Goal: Task Accomplishment & Management: Use online tool/utility

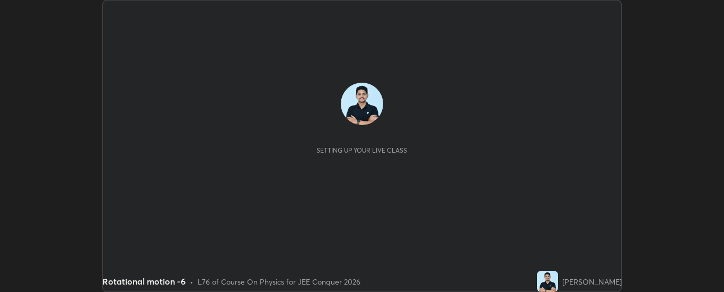
scroll to position [292, 724]
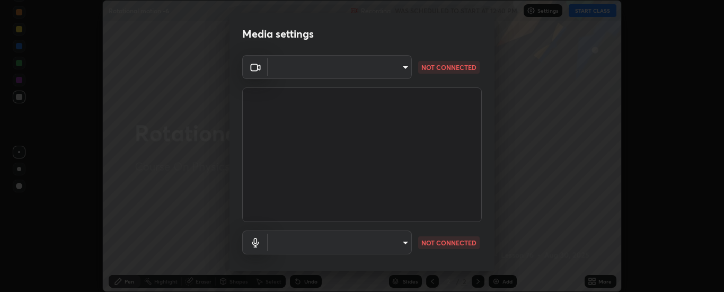
type input "6d3829c99f98afdfe7c29186be8927c2ef9ac3e8f7233b1026567672352cba5b"
type input "communications"
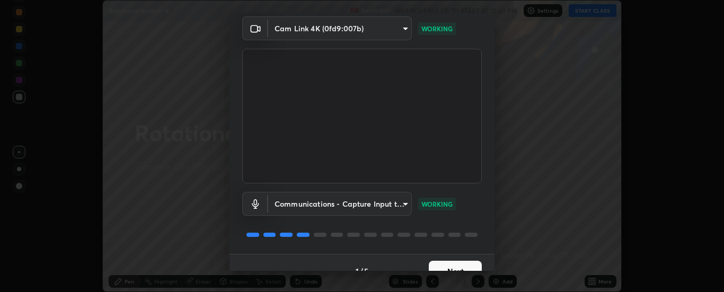
scroll to position [56, 0]
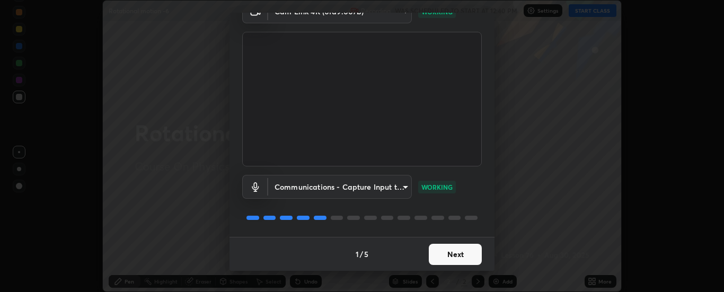
click at [442, 257] on button "Next" at bounding box center [455, 254] width 53 height 21
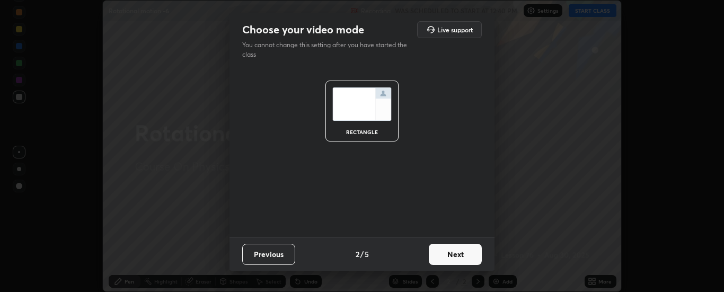
click at [445, 253] on button "Next" at bounding box center [455, 254] width 53 height 21
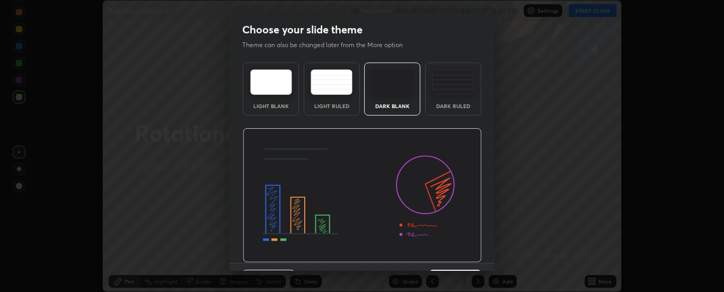
scroll to position [26, 0]
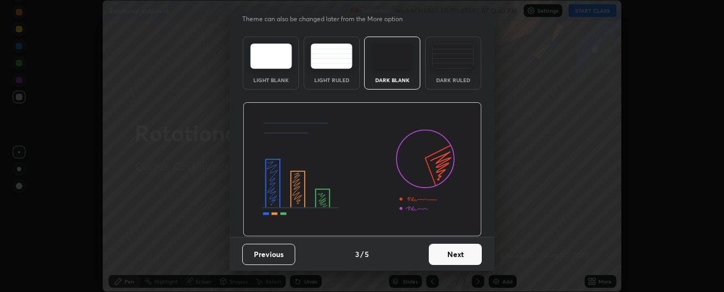
click at [446, 246] on button "Next" at bounding box center [455, 254] width 53 height 21
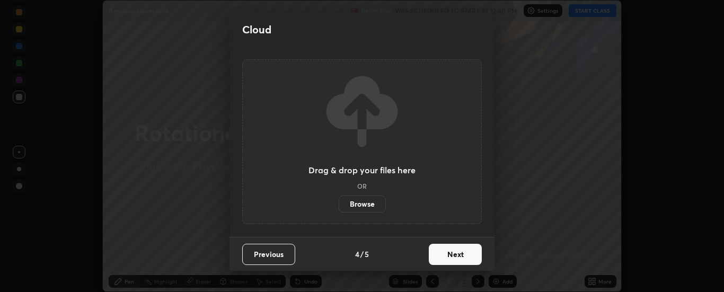
scroll to position [0, 0]
click at [447, 254] on button "Next" at bounding box center [455, 254] width 53 height 21
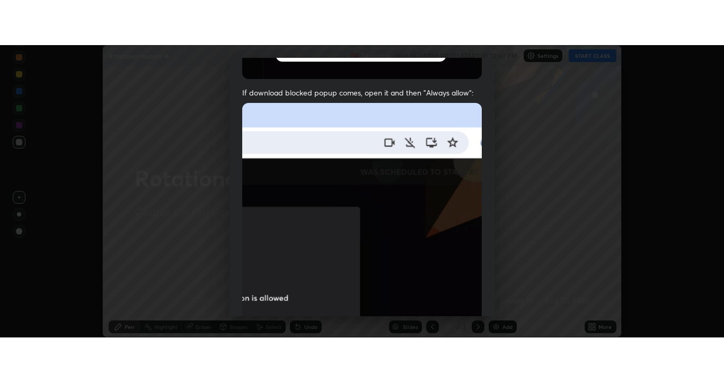
scroll to position [272, 0]
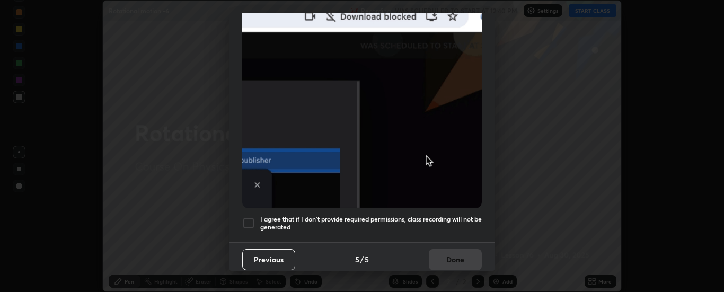
click at [252, 217] on div at bounding box center [248, 223] width 13 height 13
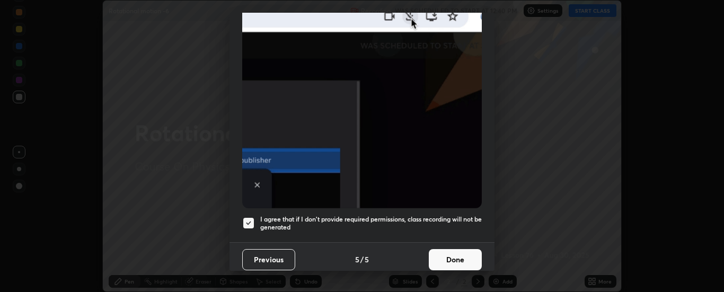
click at [439, 255] on button "Done" at bounding box center [455, 259] width 53 height 21
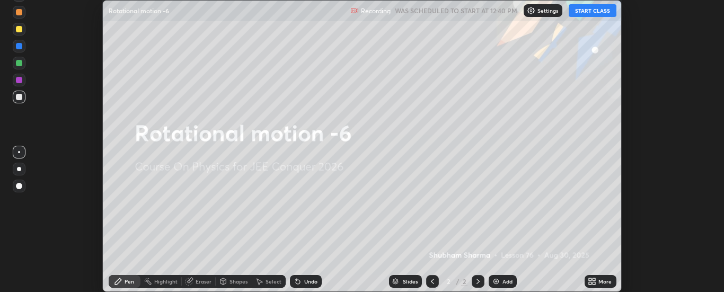
click at [596, 11] on button "START CLASS" at bounding box center [593, 10] width 48 height 13
click at [594, 278] on icon at bounding box center [594, 279] width 3 height 3
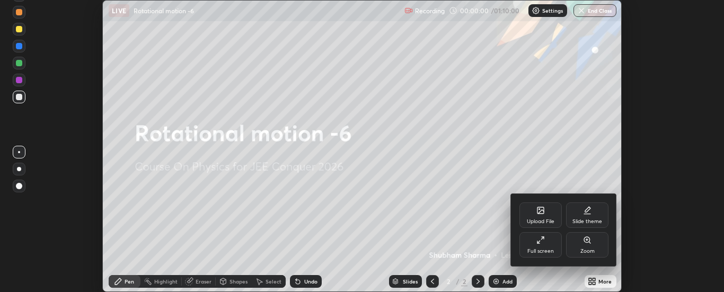
click at [541, 243] on icon at bounding box center [540, 240] width 8 height 8
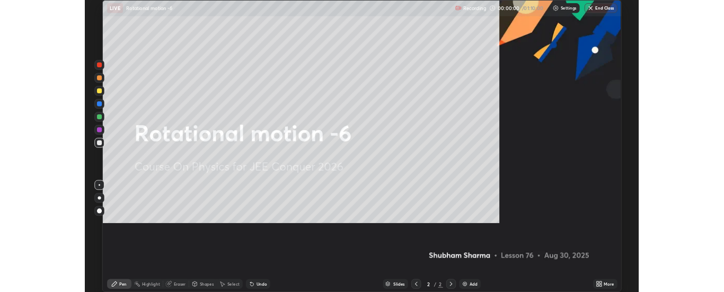
scroll to position [382, 724]
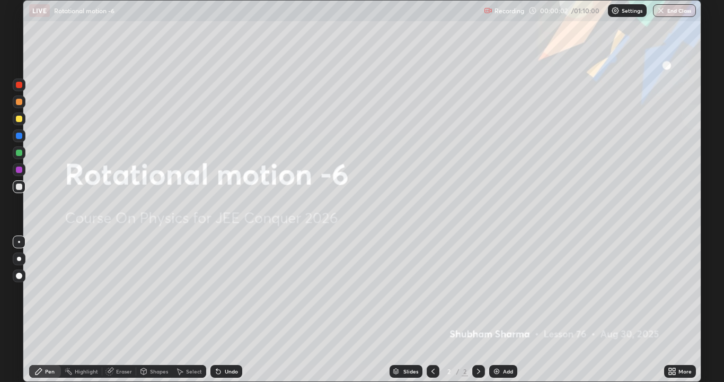
click at [504, 292] on div "Add" at bounding box center [508, 370] width 10 height 5
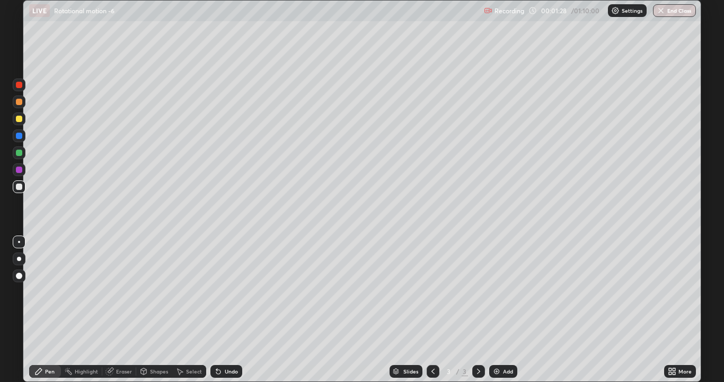
click at [216, 292] on icon at bounding box center [216, 368] width 1 height 1
click at [220, 292] on div "Undo" at bounding box center [226, 371] width 32 height 13
click at [121, 292] on div "Eraser" at bounding box center [124, 370] width 16 height 5
click at [19, 292] on icon at bounding box center [20, 334] width 6 height 5
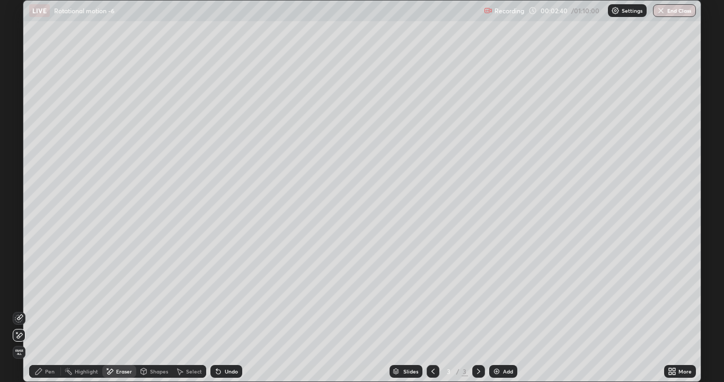
click at [50, 292] on div "Pen" at bounding box center [45, 371] width 32 height 13
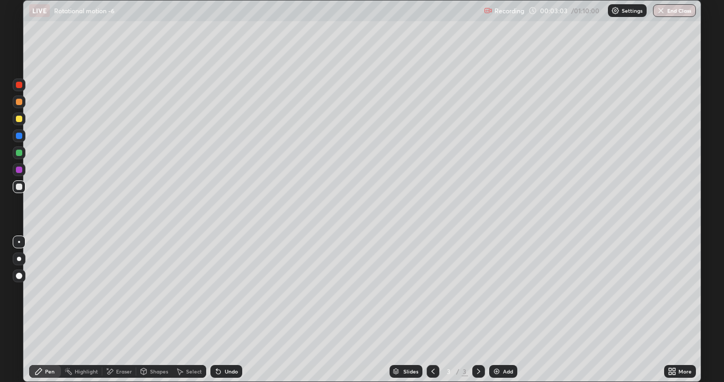
click at [216, 292] on icon at bounding box center [216, 368] width 1 height 1
click at [221, 292] on div "Undo" at bounding box center [226, 371] width 32 height 13
click at [118, 292] on div "Eraser" at bounding box center [124, 370] width 16 height 5
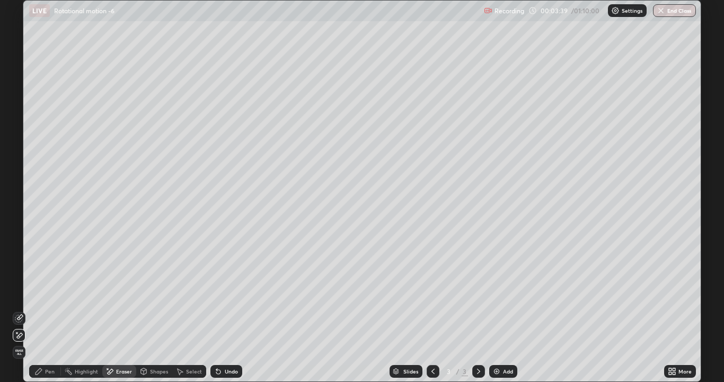
click at [47, 292] on div "Pen" at bounding box center [45, 371] width 32 height 13
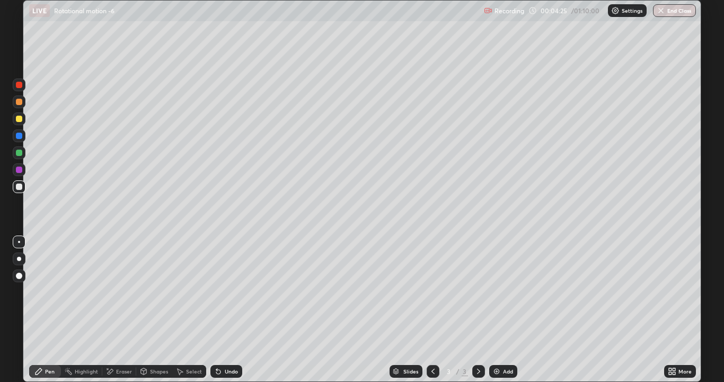
click at [222, 292] on div "Undo" at bounding box center [226, 371] width 32 height 13
click at [223, 292] on div "Undo" at bounding box center [226, 371] width 32 height 13
click at [226, 292] on div "Undo" at bounding box center [226, 371] width 32 height 13
click at [225, 292] on div "Undo" at bounding box center [226, 371] width 32 height 13
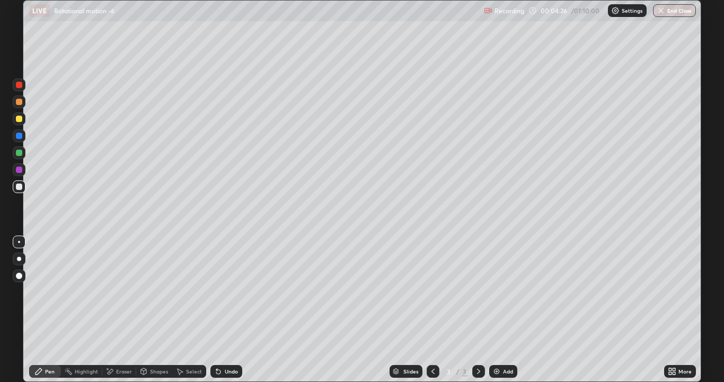
click at [224, 292] on div "Undo" at bounding box center [226, 371] width 32 height 13
click at [223, 292] on div "Undo" at bounding box center [226, 371] width 32 height 13
click at [222, 292] on div "Undo" at bounding box center [226, 371] width 32 height 13
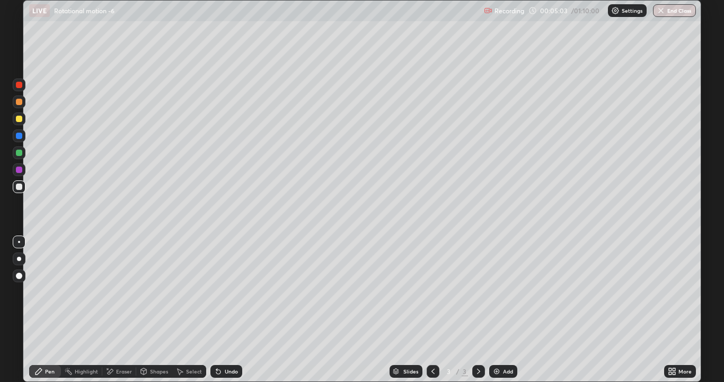
click at [218, 292] on icon at bounding box center [218, 371] width 4 height 4
click at [221, 292] on div "Undo" at bounding box center [226, 371] width 32 height 13
click at [121, 292] on div "Eraser" at bounding box center [124, 370] width 16 height 5
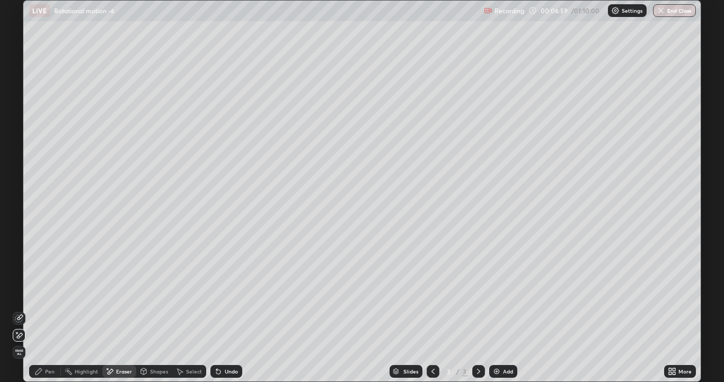
click at [49, 292] on div "Pen" at bounding box center [50, 370] width 10 height 5
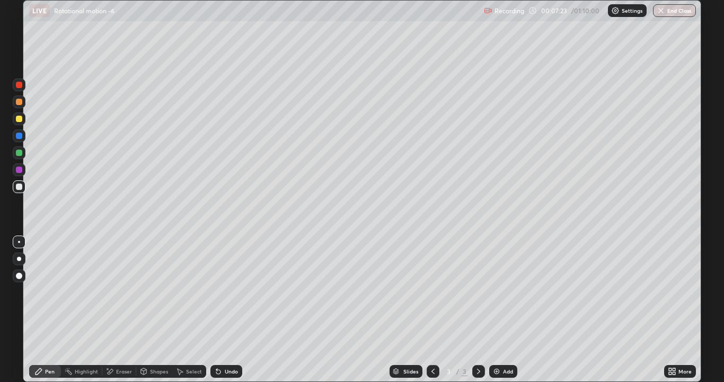
click at [114, 292] on div "Eraser" at bounding box center [119, 371] width 34 height 13
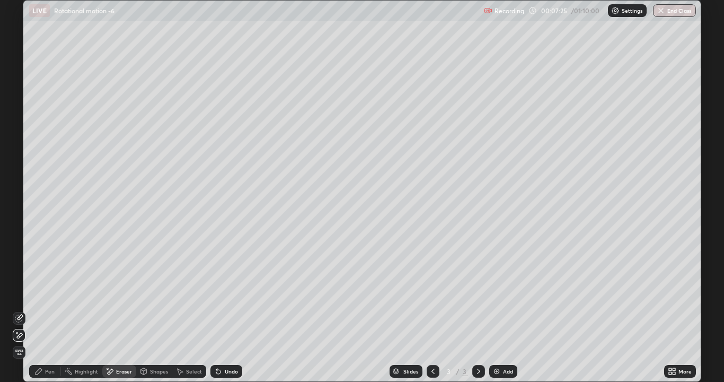
click at [39, 292] on icon at bounding box center [39, 371] width 6 height 6
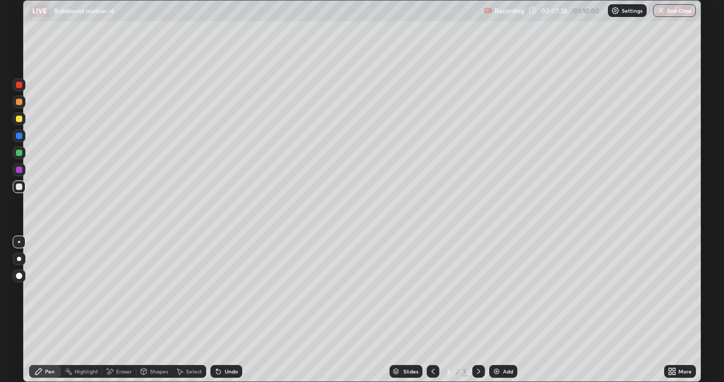
click at [224, 292] on div "Undo" at bounding box center [226, 371] width 32 height 13
click at [146, 292] on div "Shapes" at bounding box center [154, 371] width 36 height 13
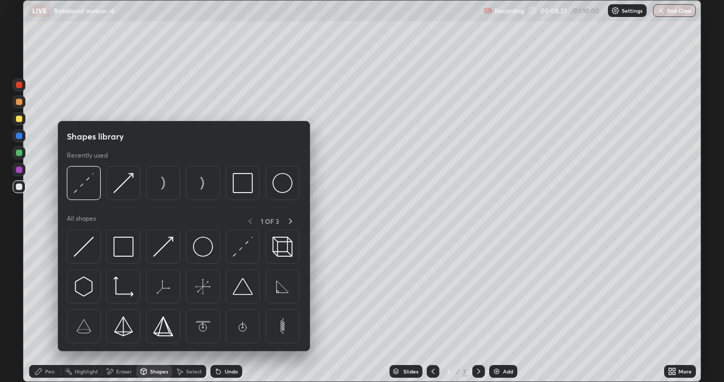
click at [121, 292] on div "Eraser" at bounding box center [124, 370] width 16 height 5
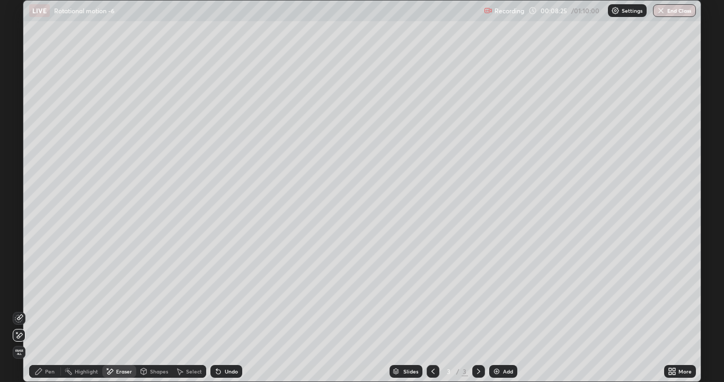
click at [51, 292] on div "Pen" at bounding box center [50, 370] width 10 height 5
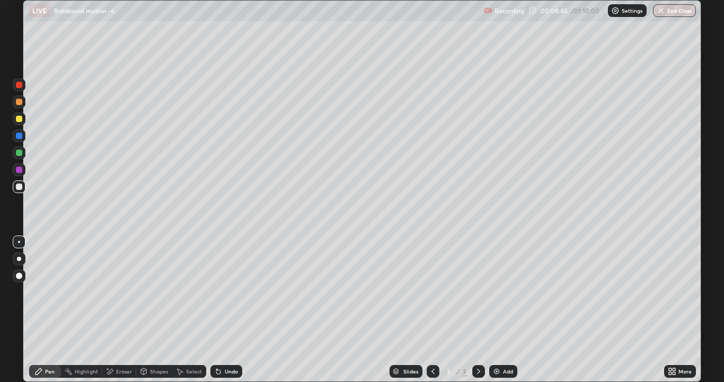
click at [230, 292] on div "Undo" at bounding box center [231, 370] width 13 height 5
click at [229, 292] on div "Undo" at bounding box center [226, 371] width 32 height 13
click at [224, 292] on div "Undo" at bounding box center [226, 371] width 32 height 13
click at [227, 292] on div "Undo" at bounding box center [226, 371] width 32 height 13
click at [225, 292] on div "Undo" at bounding box center [231, 370] width 13 height 5
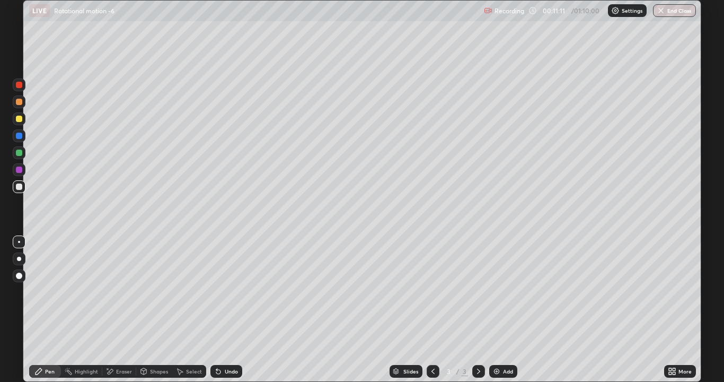
click at [503, 292] on div "Add" at bounding box center [508, 370] width 10 height 5
click at [220, 292] on icon at bounding box center [218, 371] width 8 height 8
click at [238, 292] on div "Undo" at bounding box center [226, 371] width 32 height 13
click at [228, 292] on div "Undo" at bounding box center [231, 370] width 13 height 5
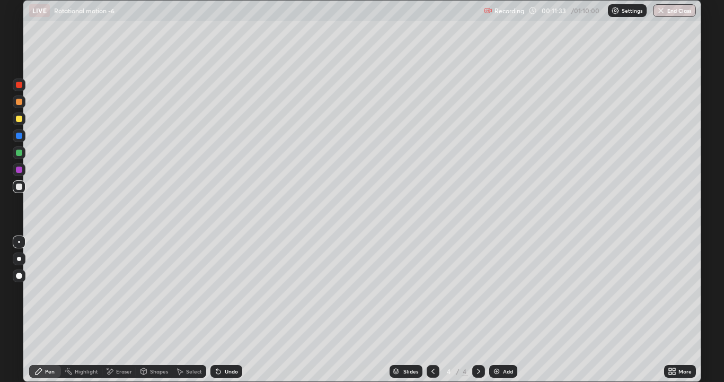
click at [226, 292] on div "Undo" at bounding box center [231, 370] width 13 height 5
click at [217, 292] on icon at bounding box center [218, 371] width 4 height 4
click at [220, 292] on icon at bounding box center [218, 371] width 8 height 8
click at [222, 292] on div "Undo" at bounding box center [226, 371] width 32 height 13
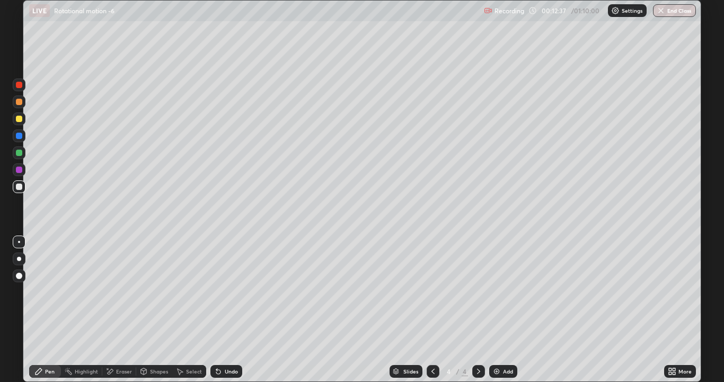
click at [225, 292] on div "Undo" at bounding box center [231, 370] width 13 height 5
click at [114, 292] on div "Eraser" at bounding box center [119, 371] width 34 height 13
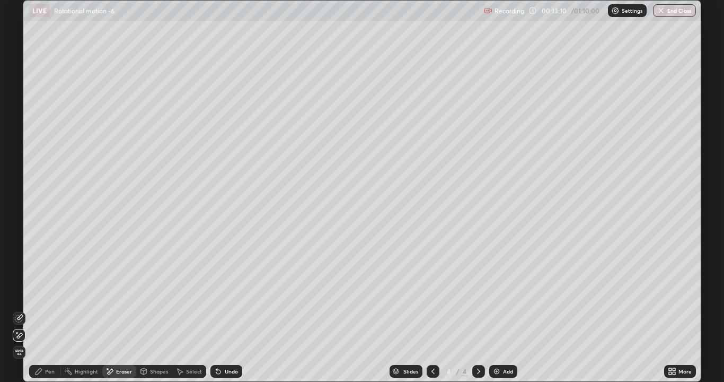
click at [32, 292] on div "Pen" at bounding box center [45, 371] width 32 height 13
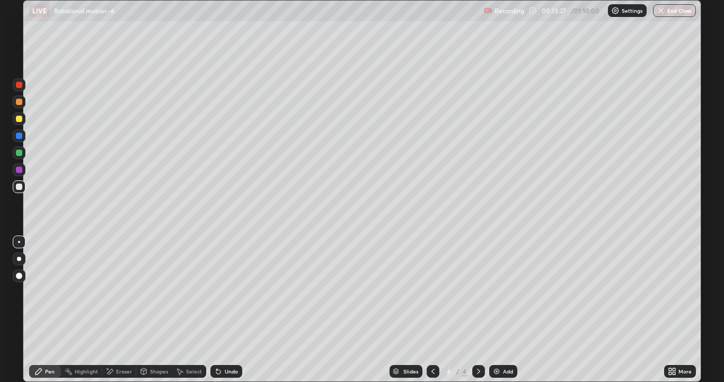
click at [429, 292] on icon at bounding box center [433, 371] width 8 height 8
click at [477, 292] on icon at bounding box center [478, 370] width 3 height 5
click at [432, 292] on icon at bounding box center [433, 371] width 8 height 8
click at [478, 292] on icon at bounding box center [478, 371] width 8 height 8
click at [150, 292] on div "Shapes" at bounding box center [159, 370] width 18 height 5
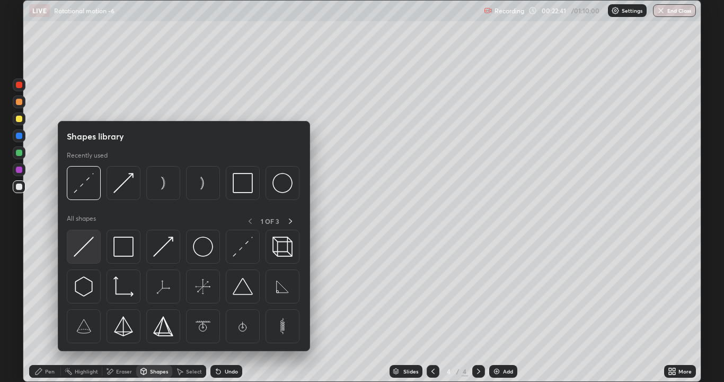
click at [81, 248] on img at bounding box center [84, 246] width 20 height 20
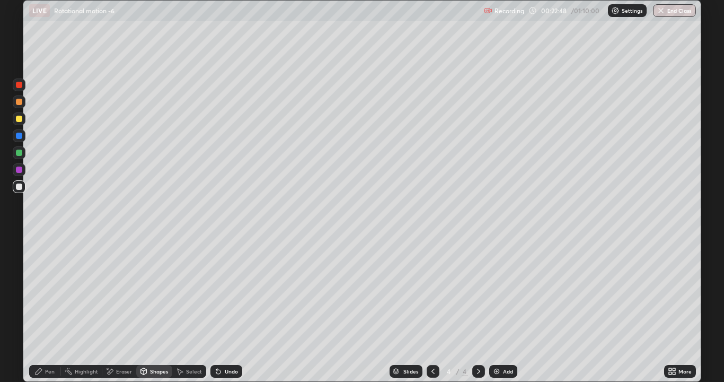
click at [19, 120] on div at bounding box center [19, 119] width 6 height 6
click at [123, 292] on div "Eraser" at bounding box center [124, 370] width 16 height 5
click at [150, 292] on div "Shapes" at bounding box center [159, 370] width 18 height 5
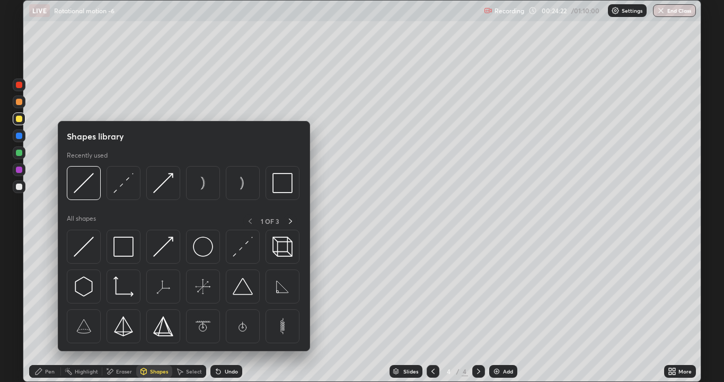
click at [55, 292] on div "Pen" at bounding box center [45, 371] width 32 height 13
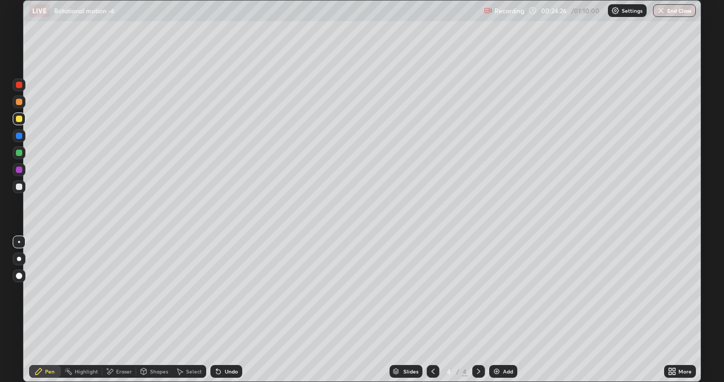
click at [232, 292] on div "Undo" at bounding box center [226, 371] width 32 height 13
click at [21, 135] on div at bounding box center [19, 136] width 6 height 6
click at [19, 153] on div at bounding box center [19, 152] width 6 height 6
click at [225, 292] on div "Undo" at bounding box center [231, 370] width 13 height 5
click at [231, 292] on div "Undo" at bounding box center [231, 370] width 13 height 5
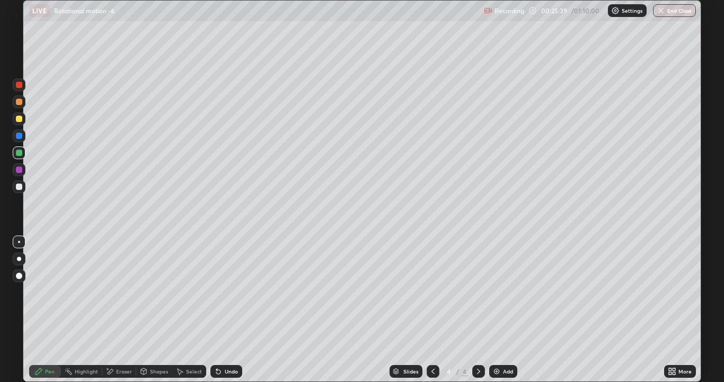
click at [143, 292] on icon at bounding box center [144, 370] width 6 height 2
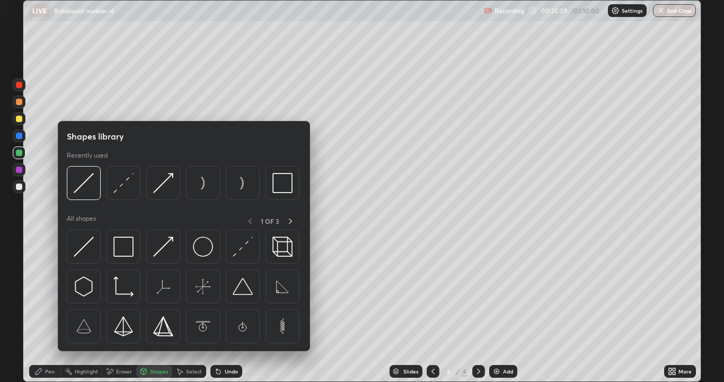
click at [122, 292] on div "Eraser" at bounding box center [124, 370] width 16 height 5
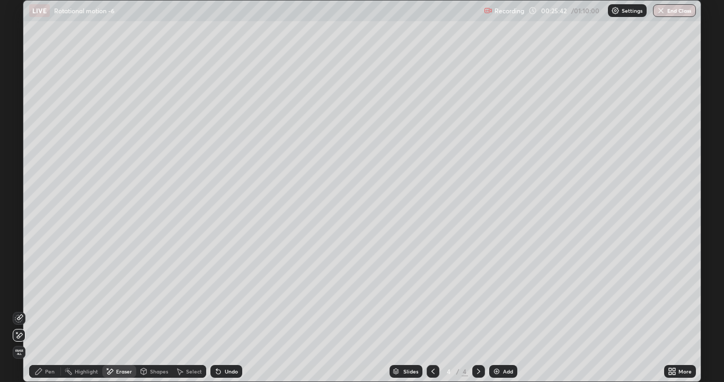
click at [53, 292] on div "Pen" at bounding box center [50, 370] width 10 height 5
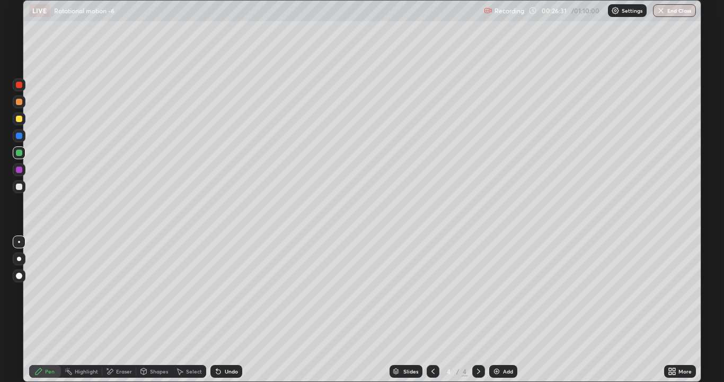
click at [19, 181] on div at bounding box center [19, 186] width 13 height 13
click at [232, 292] on div "Undo" at bounding box center [226, 371] width 32 height 13
click at [236, 292] on div "Undo" at bounding box center [231, 370] width 13 height 5
click at [230, 292] on div "Undo" at bounding box center [231, 370] width 13 height 5
click at [231, 292] on div "Undo" at bounding box center [231, 370] width 13 height 5
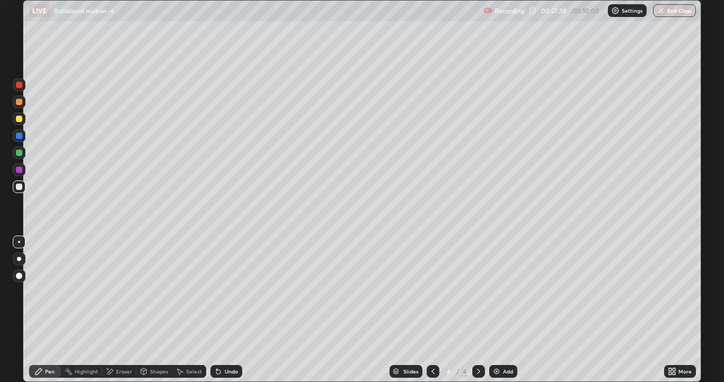
click at [225, 292] on div "Undo" at bounding box center [231, 370] width 13 height 5
click at [233, 292] on div "Undo" at bounding box center [231, 370] width 13 height 5
click at [232, 292] on div "Undo" at bounding box center [226, 371] width 32 height 13
click at [674, 292] on div "More" at bounding box center [680, 370] width 32 height 21
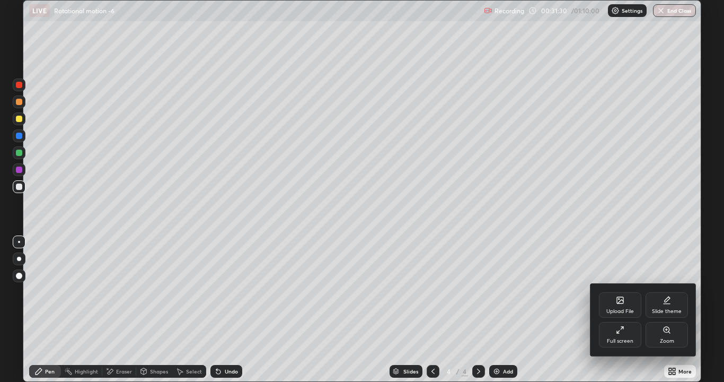
click at [683, 292] on div "Upload File Slide theme Full screen Zoom" at bounding box center [643, 320] width 106 height 72
click at [555, 292] on div at bounding box center [362, 191] width 724 height 382
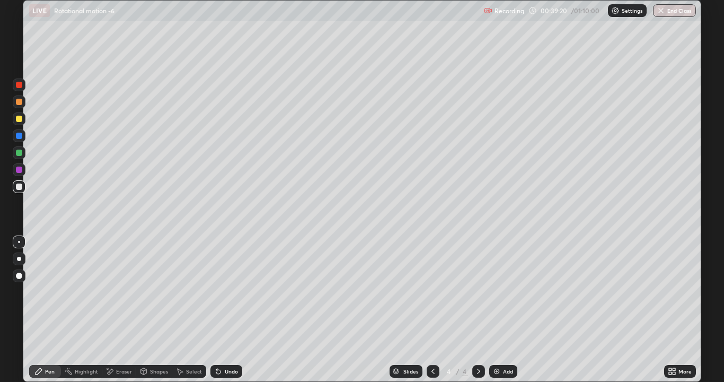
click at [503, 292] on div "Add" at bounding box center [508, 370] width 10 height 5
click at [236, 292] on div "Undo" at bounding box center [226, 371] width 32 height 13
click at [163, 292] on div "Shapes" at bounding box center [159, 370] width 18 height 5
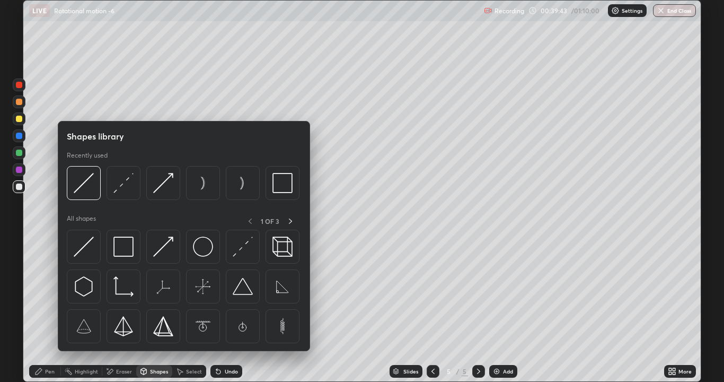
click at [123, 292] on div "Eraser" at bounding box center [124, 370] width 16 height 5
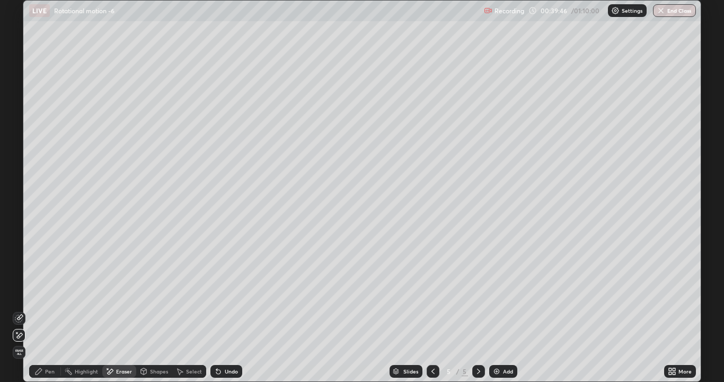
click at [53, 292] on div "Pen" at bounding box center [50, 370] width 10 height 5
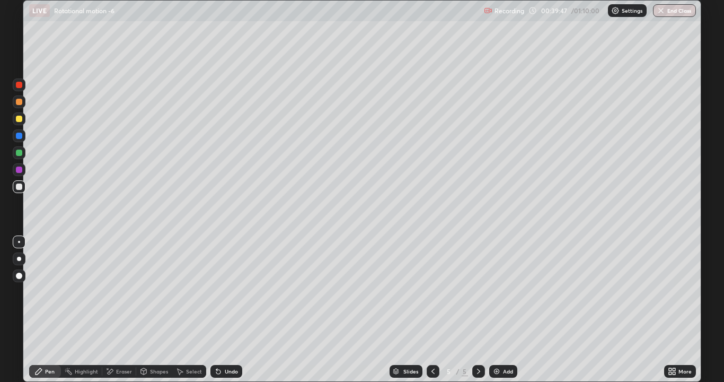
click at [431, 292] on icon at bounding box center [433, 371] width 8 height 8
click at [228, 292] on div "Undo" at bounding box center [226, 371] width 32 height 13
click at [230, 292] on div "Undo" at bounding box center [231, 370] width 13 height 5
click at [234, 292] on div "Undo" at bounding box center [231, 370] width 13 height 5
click at [225, 292] on div "Undo" at bounding box center [226, 371] width 32 height 13
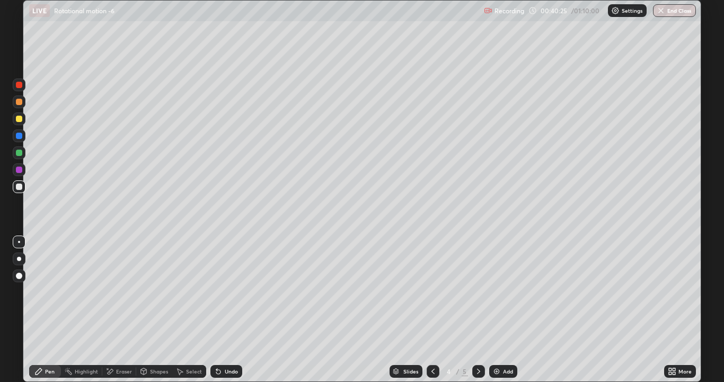
click at [225, 292] on div "Undo" at bounding box center [231, 370] width 13 height 5
click at [238, 292] on div "Undo" at bounding box center [226, 371] width 32 height 13
click at [240, 292] on div "Undo" at bounding box center [226, 371] width 32 height 13
click at [237, 292] on div "Undo" at bounding box center [226, 371] width 32 height 13
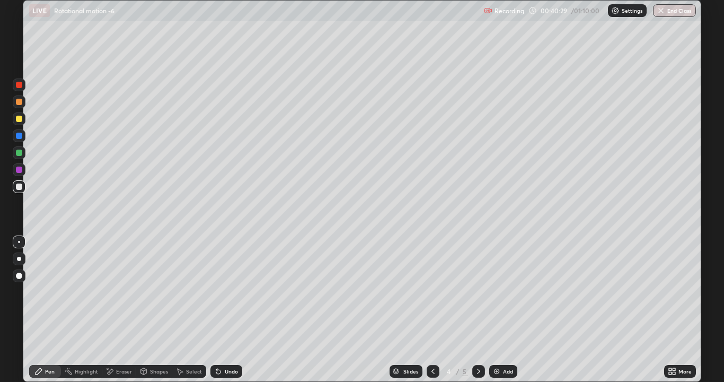
click at [239, 292] on div "Undo" at bounding box center [226, 371] width 32 height 13
click at [509, 292] on div "Add" at bounding box center [508, 370] width 10 height 5
click at [431, 292] on icon at bounding box center [433, 371] width 8 height 8
click at [478, 292] on icon at bounding box center [478, 371] width 8 height 8
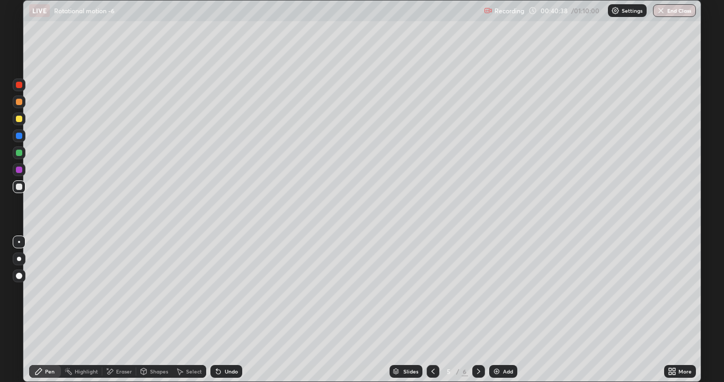
click at [478, 292] on icon at bounding box center [478, 371] width 8 height 8
click at [190, 292] on div "Select" at bounding box center [194, 370] width 16 height 5
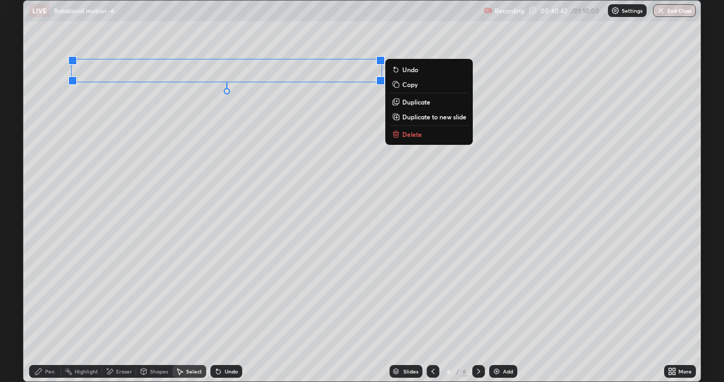
click at [236, 125] on div "0 ° Undo Copy Duplicate Duplicate to new slide Delete" at bounding box center [361, 191] width 677 height 381
click at [408, 83] on p "Copy" at bounding box center [409, 84] width 15 height 8
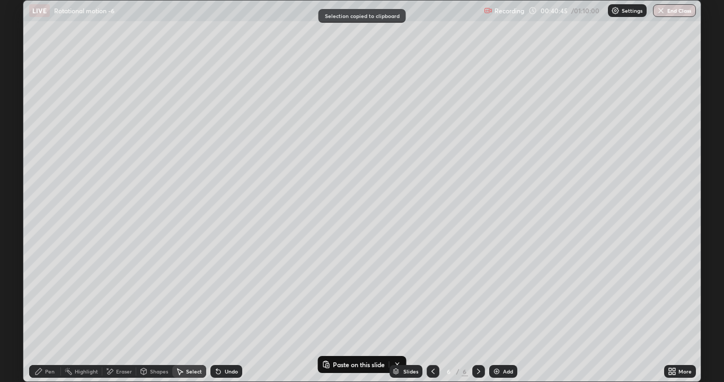
click at [431, 292] on icon at bounding box center [432, 370] width 3 height 5
click at [91, 64] on div "0 ° Undo Copy Paste here Duplicate Duplicate to new slide Delete" at bounding box center [361, 191] width 677 height 381
click at [333, 292] on div "Slides 5 / 6 Add" at bounding box center [453, 370] width 422 height 21
click at [327, 292] on div "Slides 5 / 6 Add" at bounding box center [453, 370] width 422 height 21
click at [323, 292] on button "Paste on this slide" at bounding box center [353, 364] width 67 height 13
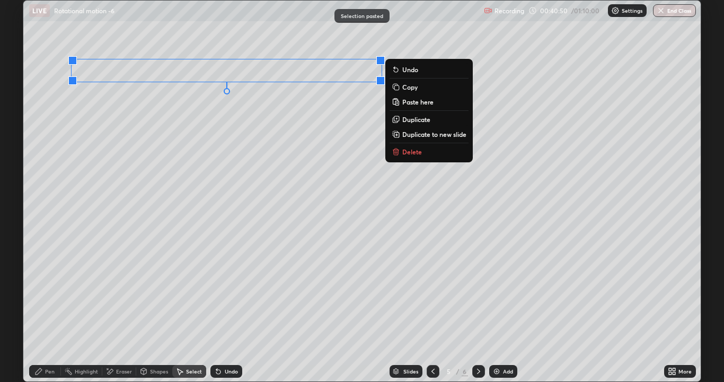
click at [144, 65] on div "0 ° Undo Copy Paste here Duplicate Duplicate to new slide Delete" at bounding box center [361, 191] width 677 height 381
click at [147, 158] on div "0 ° Undo Copy Paste here Duplicate Duplicate to new slide Delete" at bounding box center [361, 191] width 677 height 381
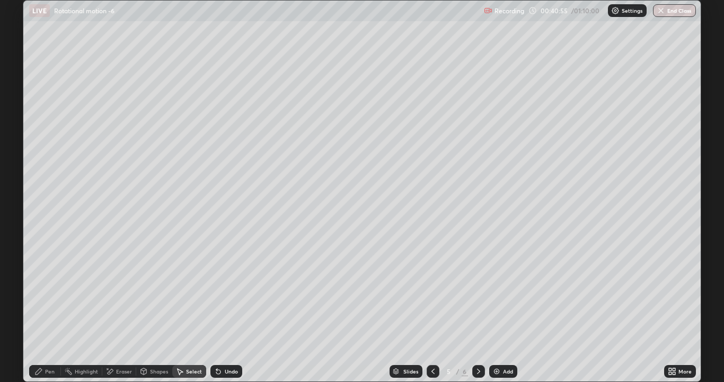
click at [58, 292] on div "0 ° Undo Copy Paste here Duplicate Duplicate to new slide Delete" at bounding box center [361, 191] width 677 height 381
click at [49, 292] on div "Pen" at bounding box center [45, 371] width 32 height 13
click at [227, 292] on div "Undo" at bounding box center [226, 371] width 32 height 13
click at [229, 292] on div "Undo" at bounding box center [226, 371] width 32 height 13
click at [216, 292] on icon at bounding box center [218, 371] width 4 height 4
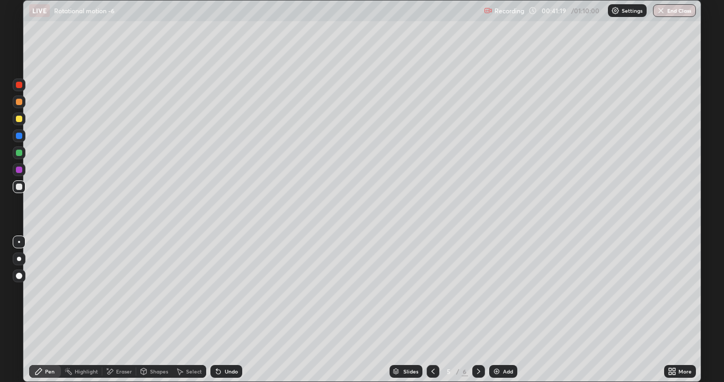
click at [228, 292] on div "Undo" at bounding box center [226, 371] width 32 height 13
click at [222, 292] on div "Undo" at bounding box center [226, 371] width 32 height 13
click at [218, 292] on div "Undo" at bounding box center [226, 371] width 32 height 13
click at [216, 292] on icon at bounding box center [218, 371] width 4 height 4
click at [230, 292] on div "Undo" at bounding box center [231, 370] width 13 height 5
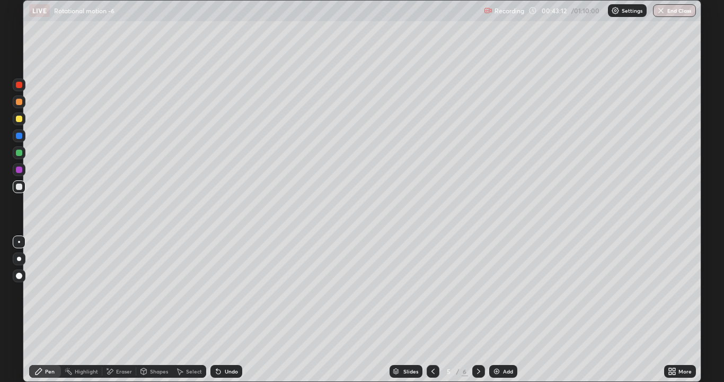
click at [225, 292] on div "Undo" at bounding box center [231, 370] width 13 height 5
click at [228, 292] on div "Undo" at bounding box center [231, 370] width 13 height 5
click at [228, 292] on div "Undo" at bounding box center [226, 371] width 32 height 13
click at [231, 292] on div "Undo" at bounding box center [231, 370] width 13 height 5
click at [235, 292] on div "Undo" at bounding box center [226, 371] width 32 height 13
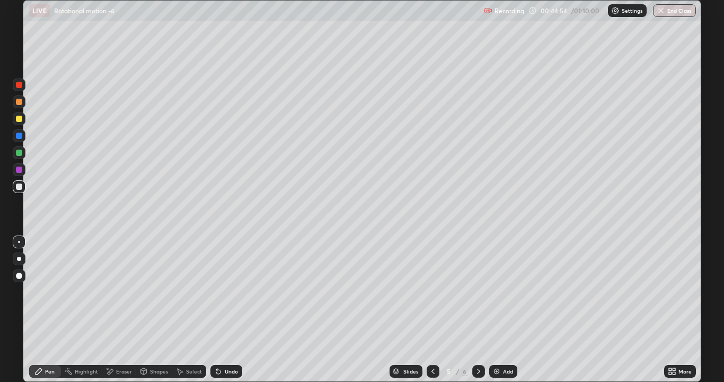
click at [118, 292] on div "Eraser" at bounding box center [124, 370] width 16 height 5
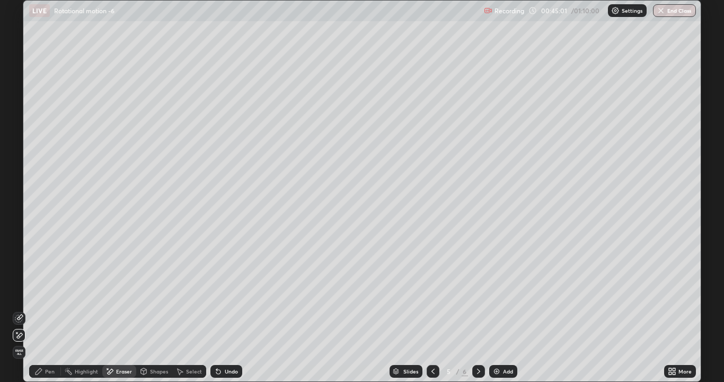
click at [50, 292] on div "Pen" at bounding box center [50, 370] width 10 height 5
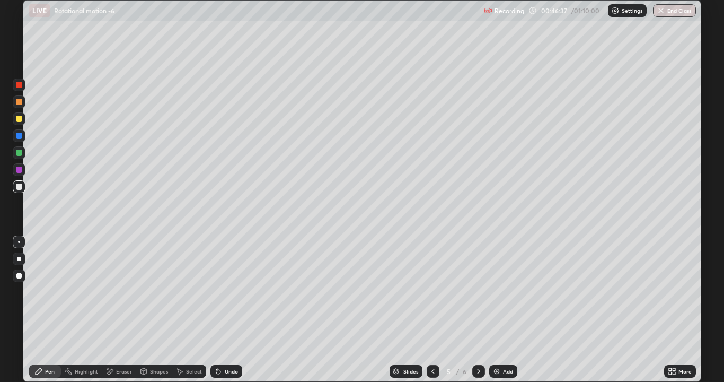
click at [478, 292] on icon at bounding box center [478, 370] width 3 height 5
click at [153, 292] on div "Shapes" at bounding box center [154, 371] width 36 height 13
click at [128, 292] on div "Eraser" at bounding box center [124, 370] width 16 height 5
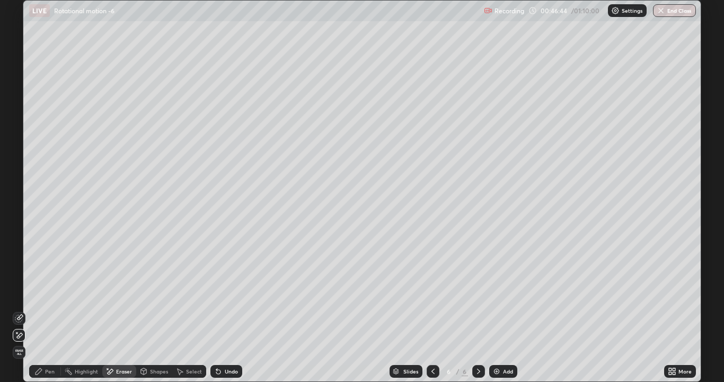
click at [48, 292] on div "Pen" at bounding box center [50, 370] width 10 height 5
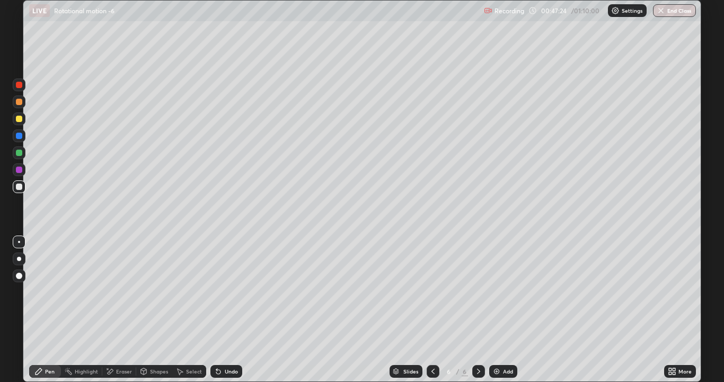
click at [226, 292] on div "Undo" at bounding box center [226, 371] width 32 height 13
click at [224, 292] on div "Undo" at bounding box center [226, 371] width 32 height 13
click at [220, 292] on div "Undo" at bounding box center [226, 371] width 32 height 13
click at [17, 118] on div at bounding box center [19, 119] width 6 height 6
click at [19, 189] on div at bounding box center [19, 186] width 6 height 6
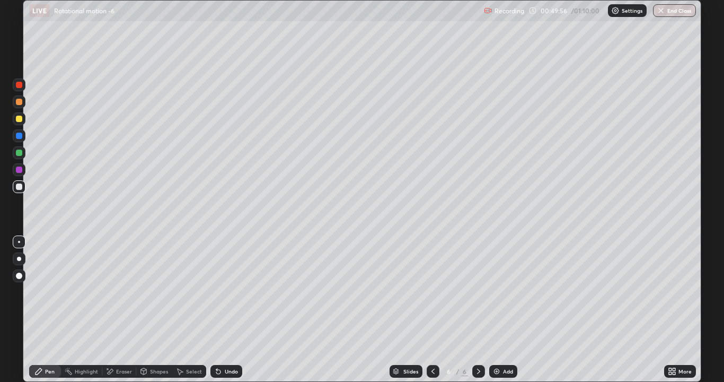
click at [235, 292] on div "Undo" at bounding box center [226, 371] width 32 height 13
click at [507, 292] on div "Add" at bounding box center [508, 370] width 10 height 5
click at [216, 292] on icon at bounding box center [216, 368] width 1 height 1
click at [219, 292] on icon at bounding box center [218, 371] width 8 height 8
click at [216, 292] on icon at bounding box center [216, 368] width 1 height 1
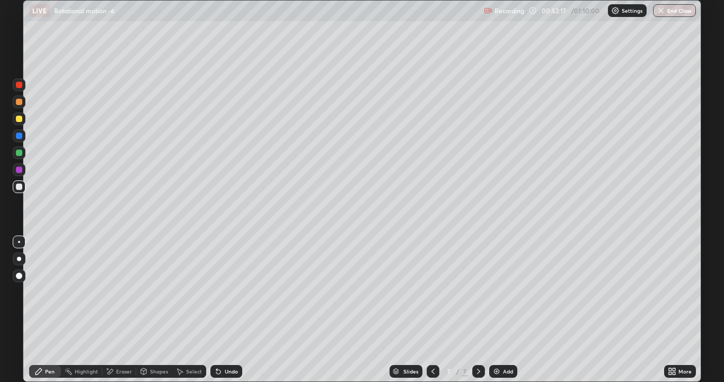
click at [236, 292] on div "Undo" at bounding box center [226, 371] width 32 height 13
click at [433, 292] on icon at bounding box center [432, 370] width 3 height 5
click at [147, 292] on div "Shapes" at bounding box center [154, 371] width 36 height 13
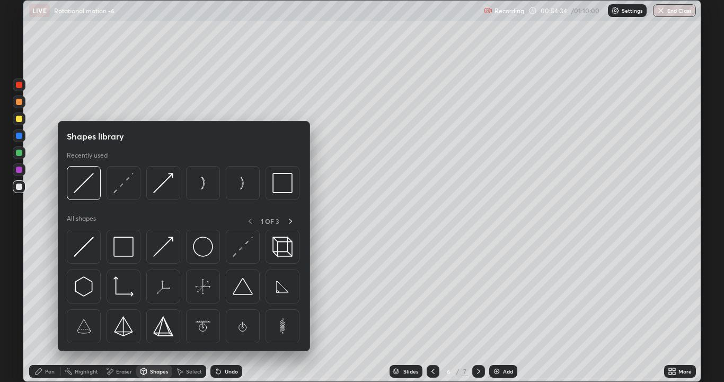
click at [119, 292] on div "Eraser" at bounding box center [124, 370] width 16 height 5
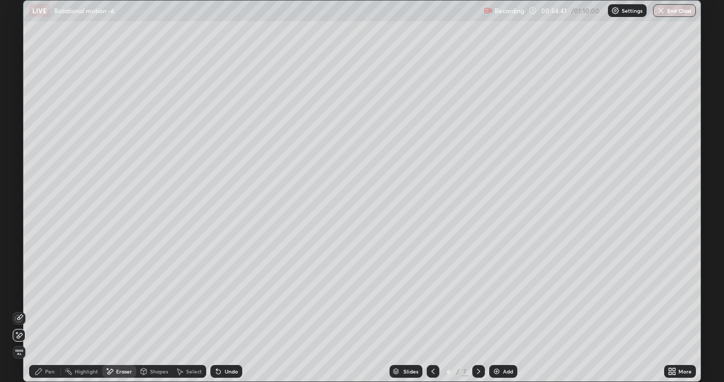
click at [478, 292] on icon at bounding box center [478, 371] width 8 height 8
click at [503, 292] on div "Add" at bounding box center [508, 370] width 10 height 5
click at [47, 292] on div "Pen" at bounding box center [45, 371] width 32 height 13
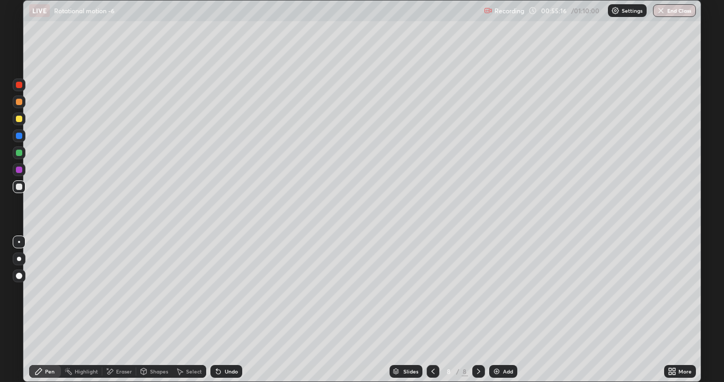
click at [118, 292] on div "Eraser" at bounding box center [119, 371] width 34 height 13
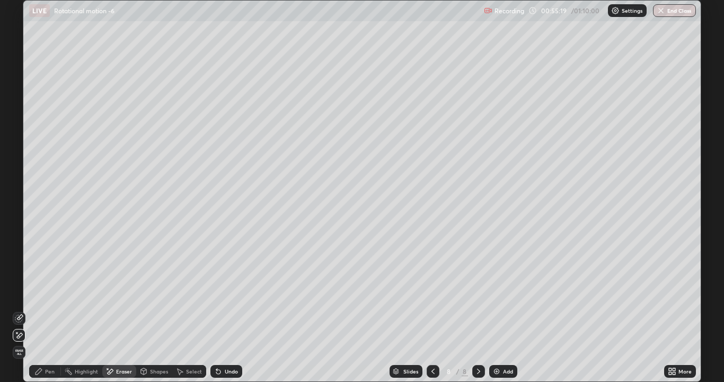
click at [45, 292] on div "Pen" at bounding box center [45, 371] width 32 height 13
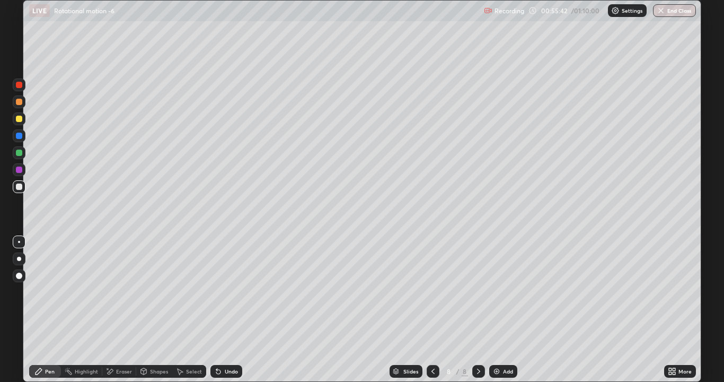
click at [478, 292] on icon at bounding box center [478, 371] width 8 height 8
click at [432, 292] on icon at bounding box center [433, 371] width 8 height 8
click at [431, 292] on icon at bounding box center [432, 370] width 3 height 5
click at [476, 292] on icon at bounding box center [478, 371] width 8 height 8
click at [504, 292] on div "Add" at bounding box center [508, 370] width 10 height 5
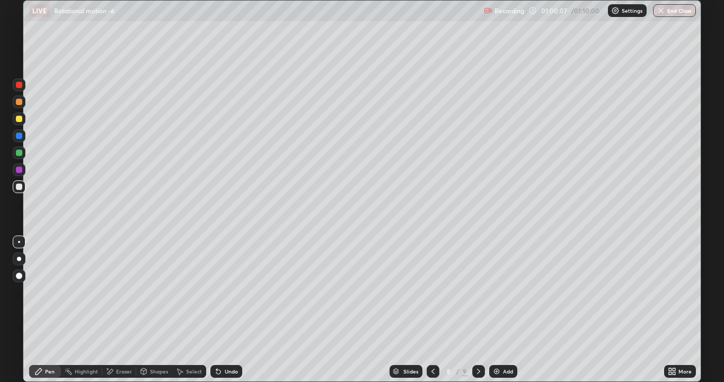
click at [430, 292] on icon at bounding box center [433, 371] width 8 height 8
click at [681, 8] on button "End Class" at bounding box center [675, 10] width 42 height 13
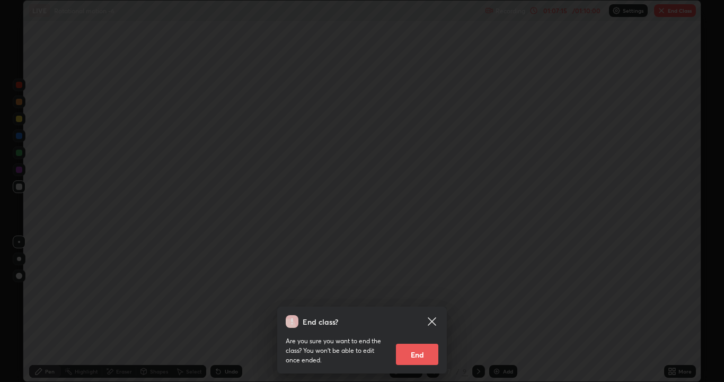
click at [417, 292] on button "End" at bounding box center [417, 353] width 42 height 21
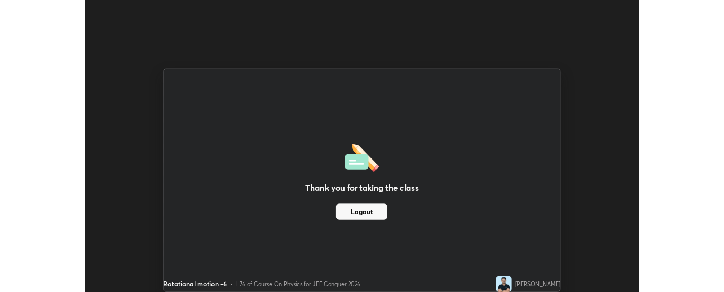
scroll to position [52712, 52280]
